Goal: Information Seeking & Learning: Learn about a topic

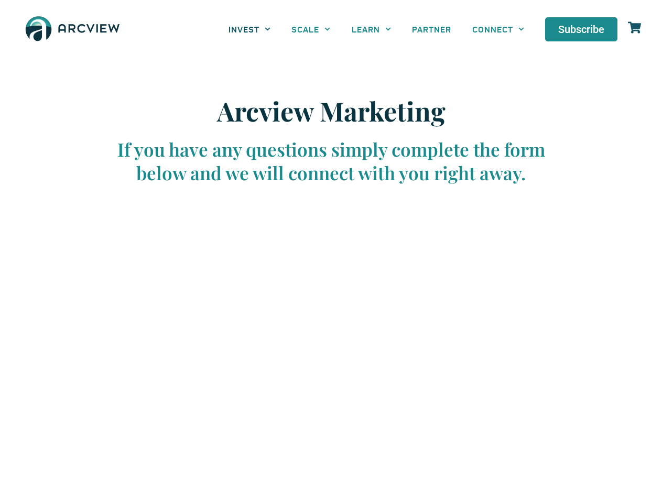
click at [250, 29] on link "INVEST" at bounding box center [249, 29] width 63 height 24
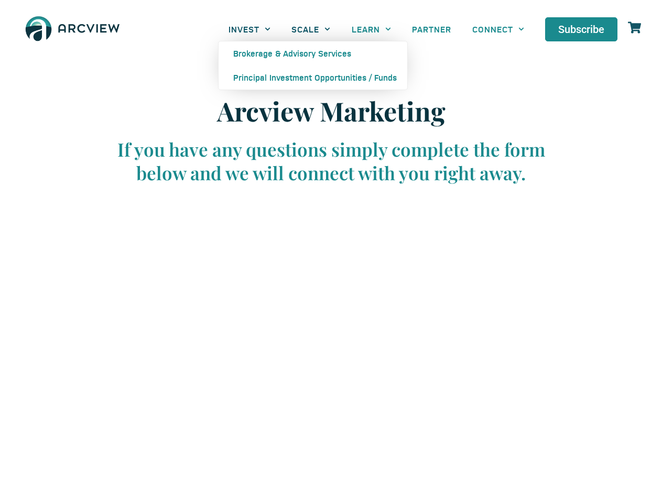
click at [311, 29] on link "SCALE" at bounding box center [311, 29] width 60 height 24
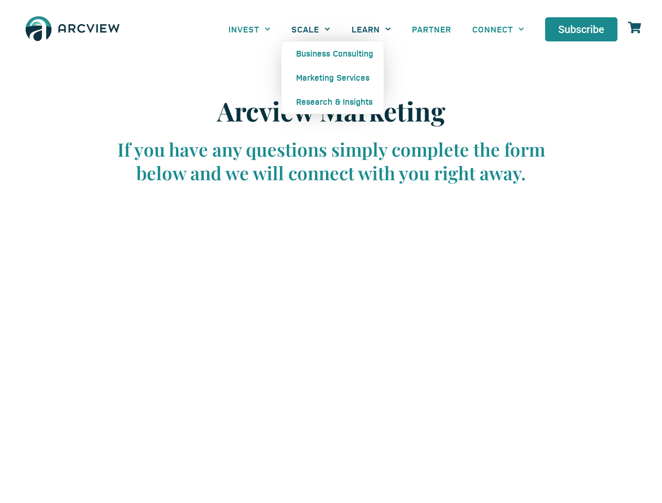
click at [371, 29] on link "LEARN" at bounding box center [371, 29] width 60 height 24
click at [498, 29] on link "CONNECT" at bounding box center [498, 29] width 73 height 24
